Goal: Check status

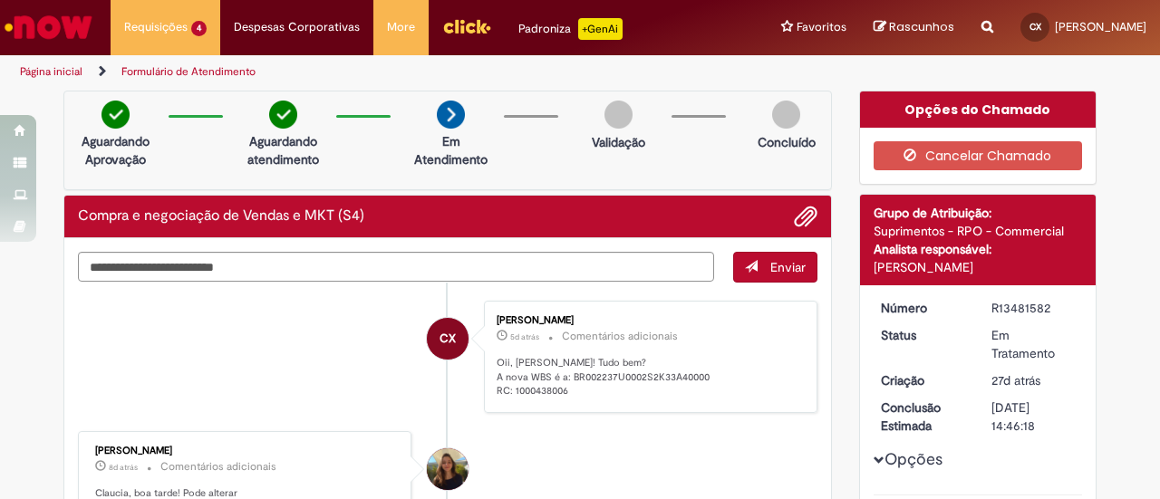
scroll to position [91, 0]
